Goal: Obtain resource: Download file/media

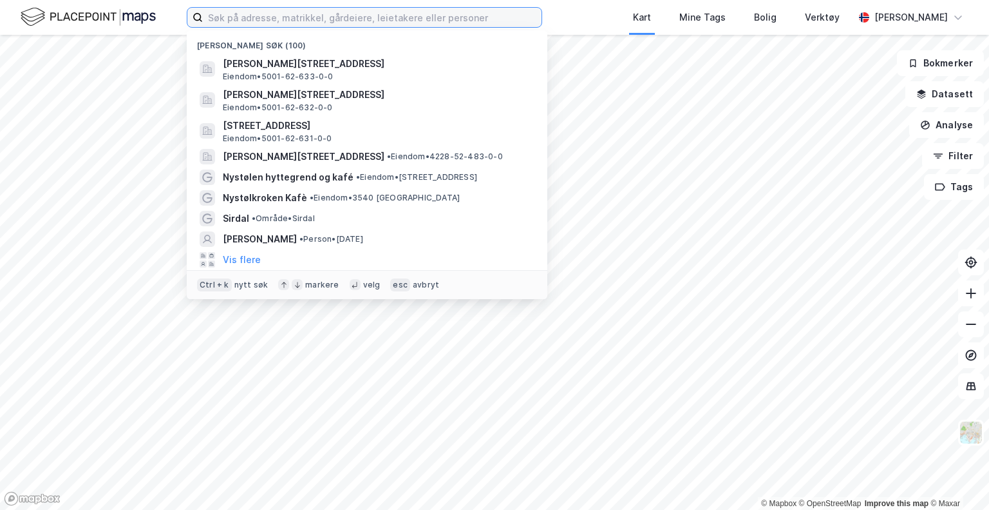
click at [269, 23] on input at bounding box center [372, 17] width 339 height 19
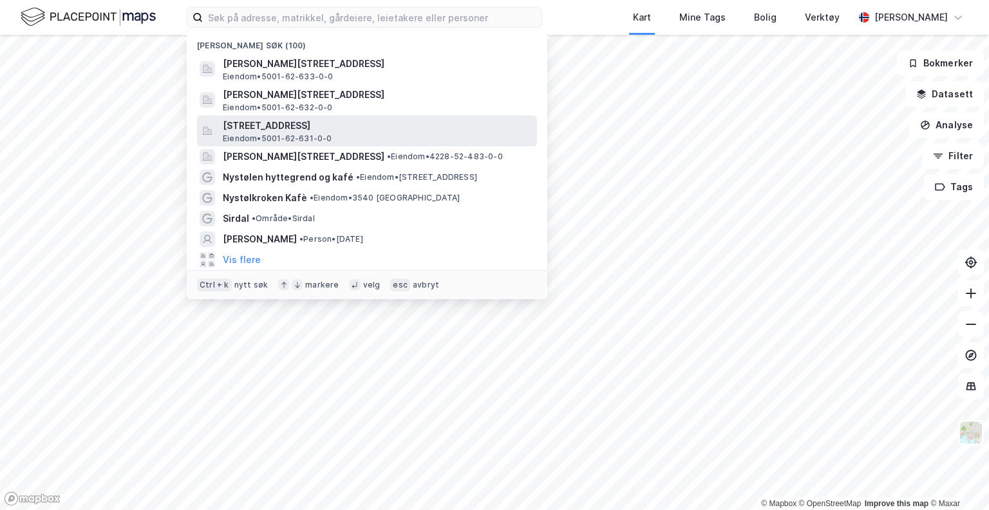
click at [330, 129] on span "[STREET_ADDRESS]" at bounding box center [377, 125] width 309 height 15
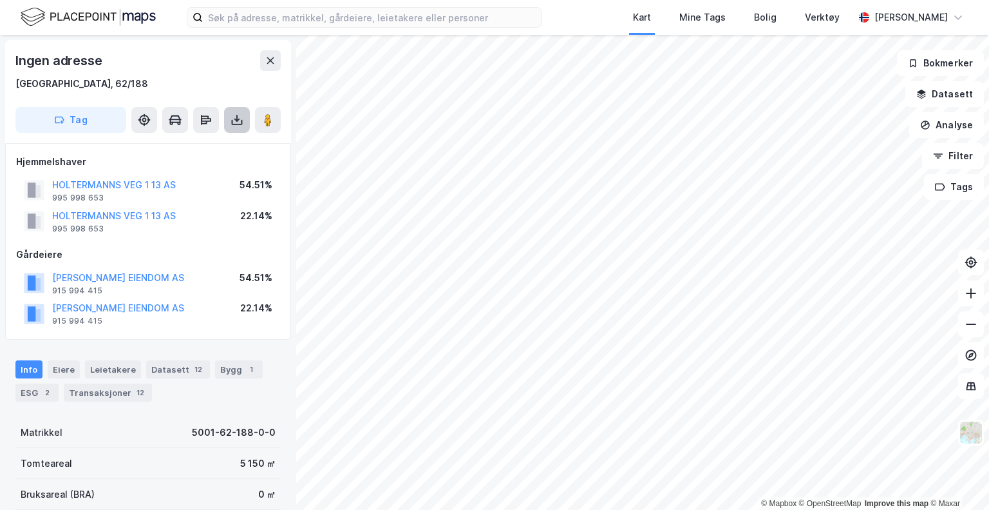
click at [240, 110] on button at bounding box center [237, 120] width 26 height 26
click at [220, 146] on div "Last ned grunnbok" at bounding box center [181, 145] width 137 height 21
